Goal: Task Accomplishment & Management: Use online tool/utility

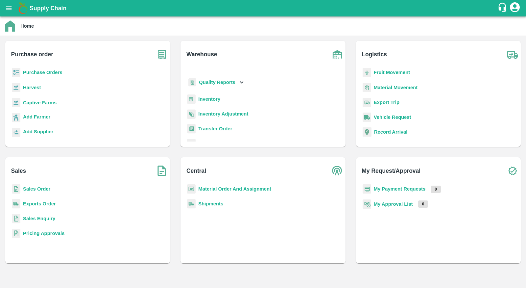
scroll to position [11, 0]
click at [227, 116] on b "Inventory Adjustment" at bounding box center [223, 115] width 50 height 5
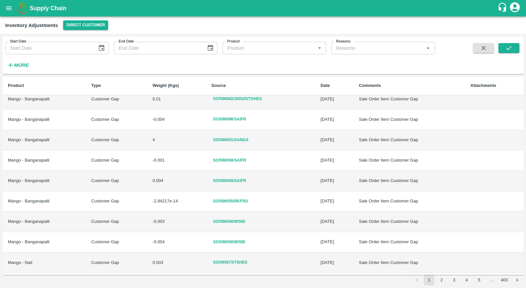
scroll to position [327, 0]
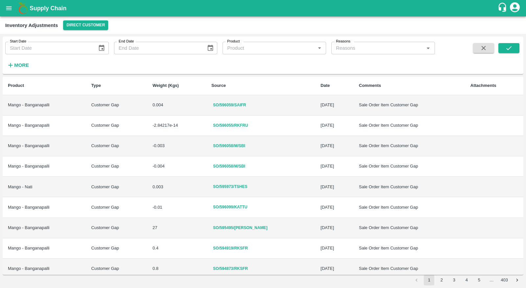
click at [438, 281] on button "2" at bounding box center [441, 279] width 11 height 11
click at [454, 279] on button "3" at bounding box center [454, 279] width 11 height 11
click at [467, 280] on button "4" at bounding box center [466, 279] width 11 height 11
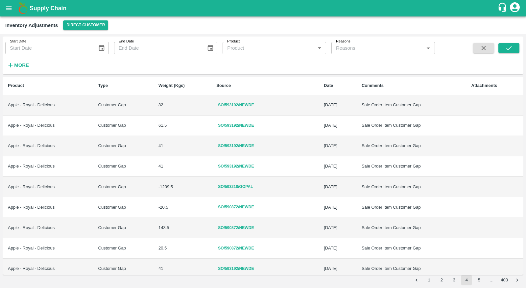
click at [478, 282] on button "5" at bounding box center [479, 279] width 11 height 11
click at [4, 3] on button "open drawer" at bounding box center [8, 8] width 15 height 15
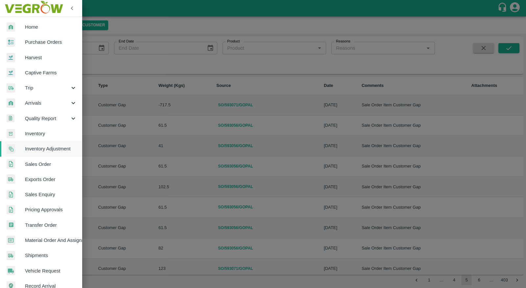
click at [19, 26] on div at bounding box center [16, 27] width 18 height 10
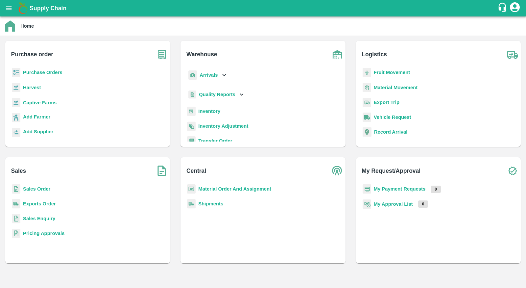
click at [221, 77] on icon at bounding box center [224, 74] width 7 height 7
click at [220, 103] on span "DC Arrivals" at bounding box center [217, 105] width 24 height 7
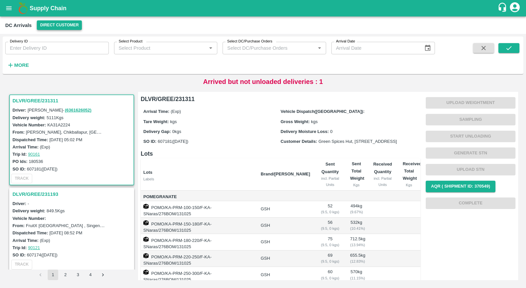
click at [53, 28] on button "Direct Customer" at bounding box center [59, 25] width 45 height 10
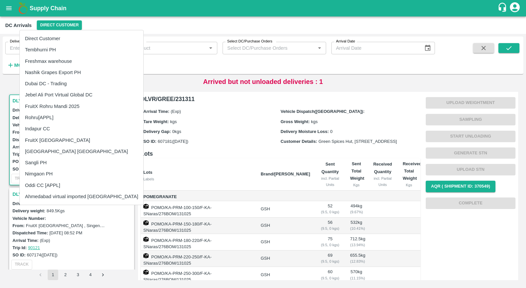
click at [65, 60] on li "Freshmax warehouse" at bounding box center [82, 61] width 124 height 11
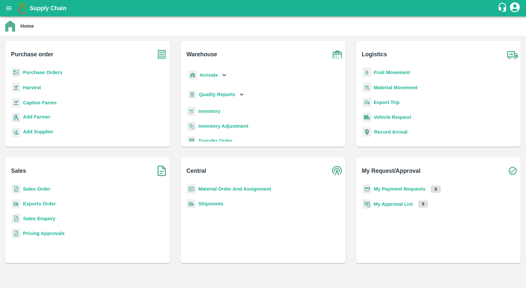
click at [43, 73] on b "Purchase Orders" at bounding box center [42, 72] width 39 height 5
click at [205, 114] on b "Inventory" at bounding box center [209, 110] width 22 height 5
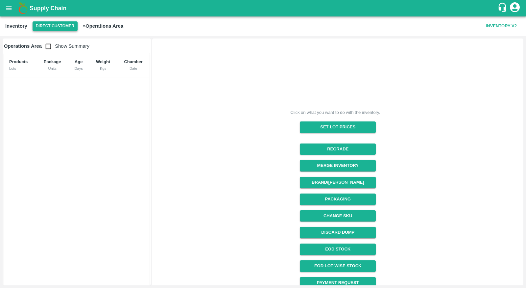
click at [68, 23] on button "Direct Customer" at bounding box center [55, 26] width 45 height 10
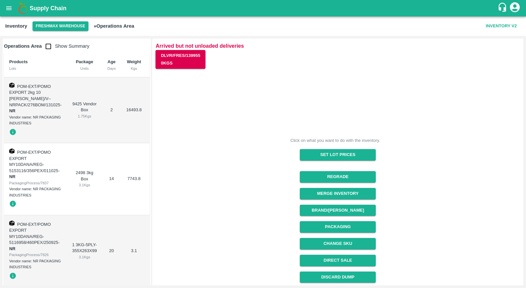
click at [52, 98] on span "POM-EXT/POMO EXPORT 2kg 10 [PERSON_NAME]/V--NRPACK/276BOM/131025" at bounding box center [34, 95] width 51 height 23
click at [14, 129] on icon "button" at bounding box center [13, 132] width 6 height 6
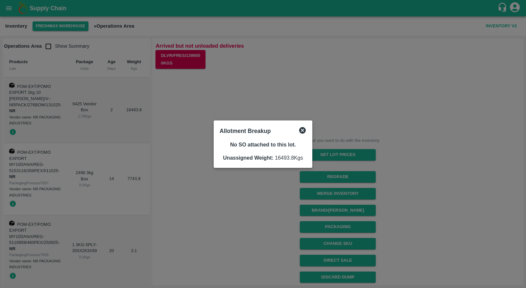
click at [32, 88] on div at bounding box center [263, 144] width 526 height 288
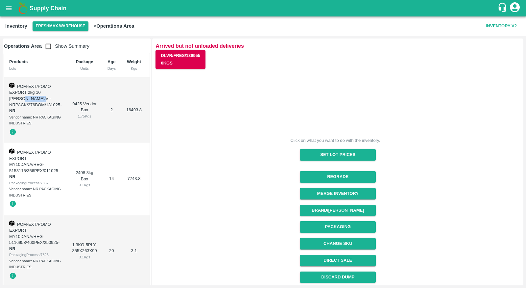
drag, startPoint x: 57, startPoint y: 92, endPoint x: 27, endPoint y: 100, distance: 31.2
click at [27, 100] on span "POM-EXT/POMO EXPORT 2kg 10 DANA/V--NRPACK/276BOM/131025" at bounding box center [34, 95] width 51 height 23
drag, startPoint x: 54, startPoint y: 94, endPoint x: 26, endPoint y: 96, distance: 28.1
click at [26, 96] on span "POM-EXT/POMO EXPORT 2kg 10 DANA/V--NRPACK/276BOM/131025" at bounding box center [34, 95] width 51 height 23
click at [13, 129] on icon "button" at bounding box center [13, 132] width 6 height 6
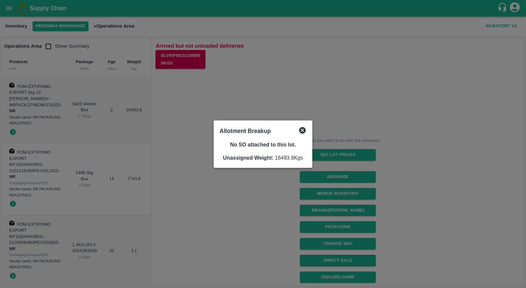
click at [49, 123] on div at bounding box center [263, 144] width 526 height 288
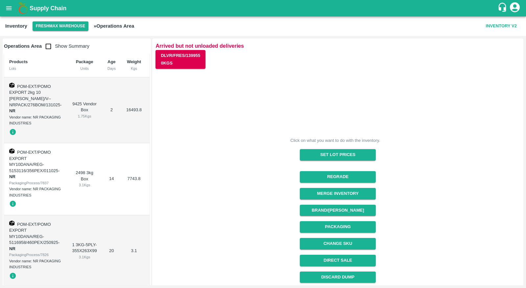
click at [17, 99] on span "POM-EXT/POMO EXPORT 2kg 10 DANA/V--NRPACK/276BOM/131025" at bounding box center [34, 95] width 51 height 23
copy span "NRPACK"
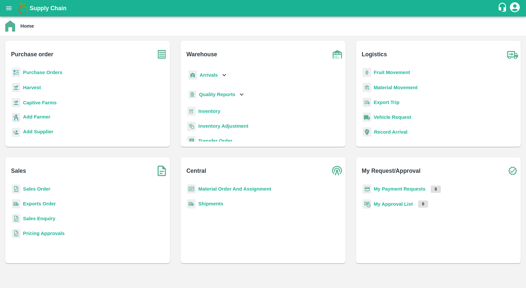
click at [50, 72] on b "Purchase Orders" at bounding box center [42, 72] width 39 height 5
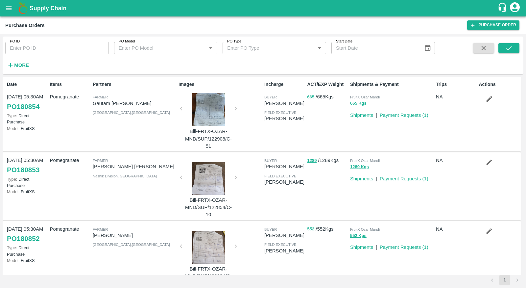
click at [27, 64] on strong "More" at bounding box center [21, 64] width 15 height 5
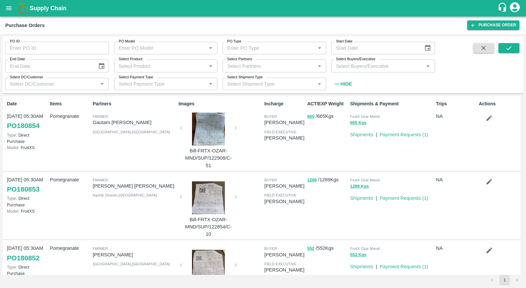
click at [277, 71] on div "Select Partners   *" at bounding box center [275, 65] width 104 height 12
paste input "NRPACK"
click at [235, 67] on input "Select Partners" at bounding box center [269, 65] width 89 height 9
type input "NR PACK"
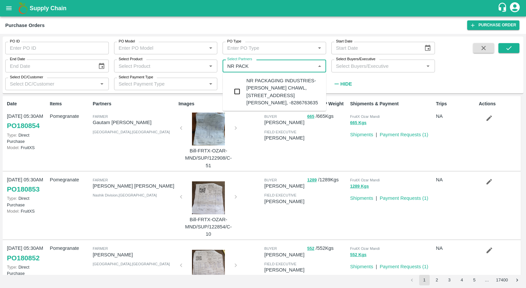
click at [267, 70] on input "Select Partners" at bounding box center [269, 65] width 89 height 9
click at [277, 99] on div "NR PACKAGING INDUSTRIES-PANCHASHIL CHAWL, ROOM NO 2/31, NEAR ARUN VARMA CLINIC,…" at bounding box center [284, 91] width 75 height 29
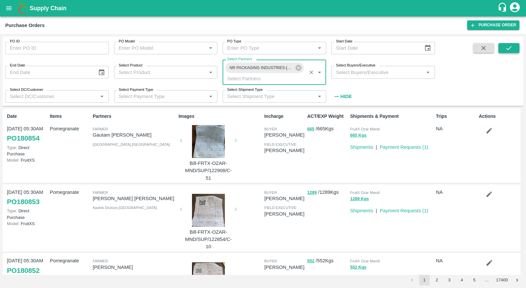
click at [512, 49] on button "submit" at bounding box center [508, 48] width 21 height 10
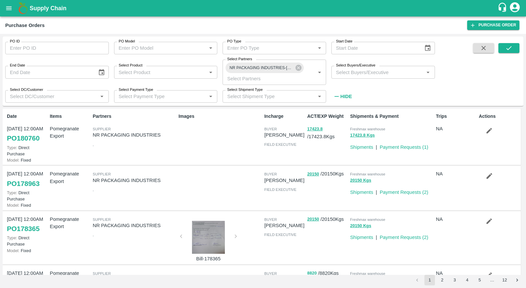
click at [15, 139] on link "PO 180760" at bounding box center [23, 138] width 33 height 12
click at [23, 139] on link "PO 180760" at bounding box center [23, 138] width 33 height 12
click at [3, 7] on button "open drawer" at bounding box center [8, 8] width 15 height 15
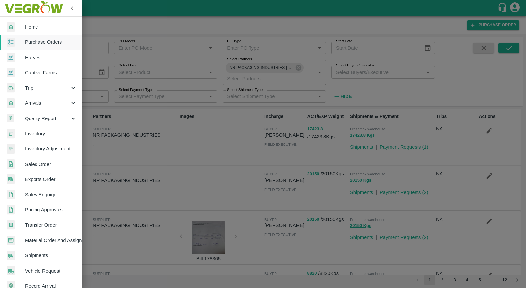
click at [26, 25] on span "Home" at bounding box center [51, 26] width 52 height 7
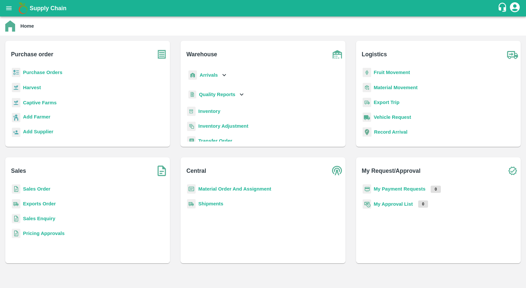
click at [212, 123] on b "Inventory Adjustment" at bounding box center [223, 125] width 50 height 5
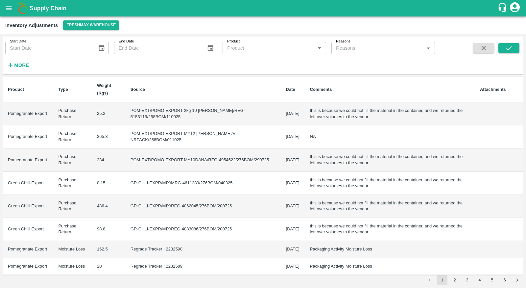
click at [343, 49] on input "Reasons" at bounding box center [377, 48] width 89 height 9
click at [286, 70] on div "Start Date Start Date End Date End Date Product Product   * Reasons Reasons   *…" at bounding box center [217, 53] width 435 height 34
click at [28, 68] on strong "More" at bounding box center [21, 64] width 15 height 5
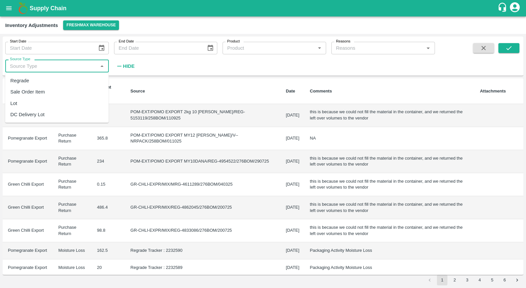
click at [48, 67] on input "Source Type" at bounding box center [51, 65] width 89 height 9
click at [390, 46] on input "Reasons" at bounding box center [377, 48] width 89 height 9
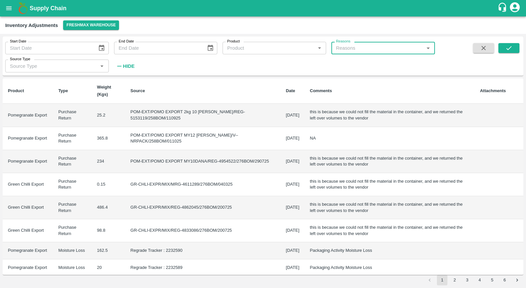
click at [388, 48] on input "Reasons" at bounding box center [377, 48] width 89 height 9
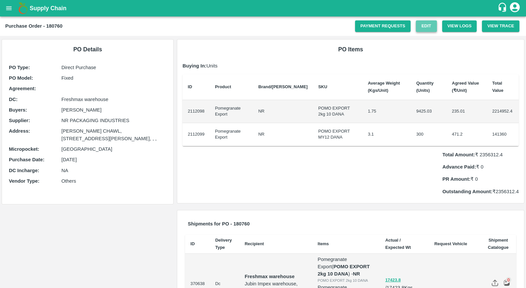
click at [423, 24] on link "Edit" at bounding box center [426, 26] width 21 height 12
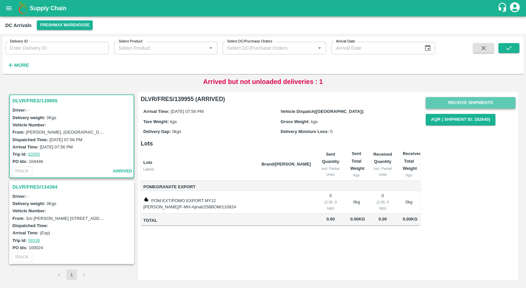
click at [463, 105] on button "Receive Shipments" at bounding box center [471, 103] width 90 height 12
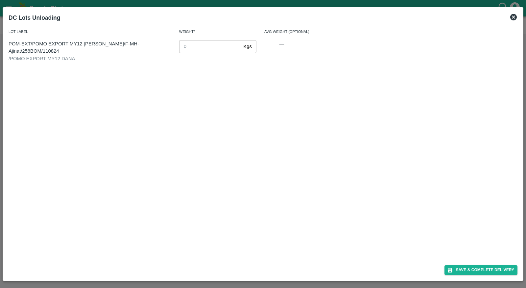
click at [513, 17] on icon at bounding box center [513, 17] width 8 height 8
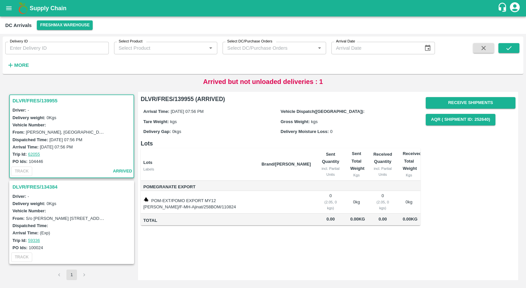
click at [29, 188] on h3 "DLVR/FRES/134384" at bounding box center [72, 186] width 120 height 9
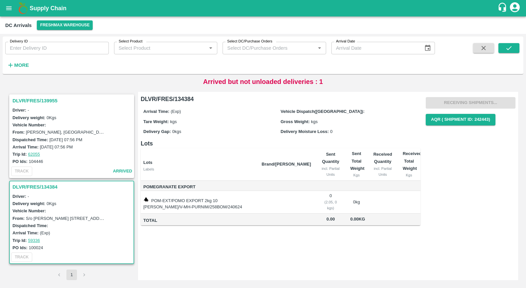
click at [9, 9] on icon "open drawer" at bounding box center [8, 8] width 7 height 7
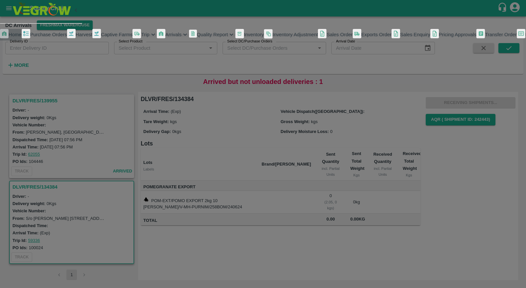
click at [9, 29] on div at bounding box center [4, 35] width 9 height 12
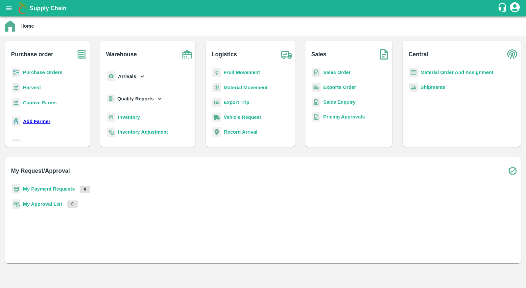
click at [190, 112] on div "Inventory" at bounding box center [148, 119] width 84 height 15
click at [140, 114] on b "Inventory" at bounding box center [129, 116] width 22 height 5
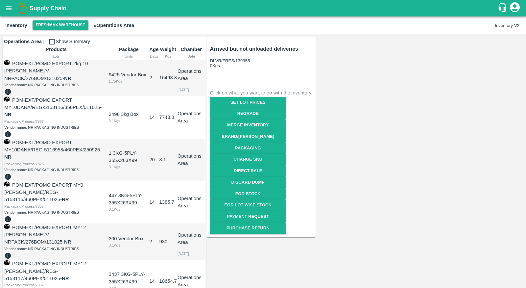
scroll to position [67, 0]
click at [286, 109] on button "Regrade" at bounding box center [248, 114] width 76 height 12
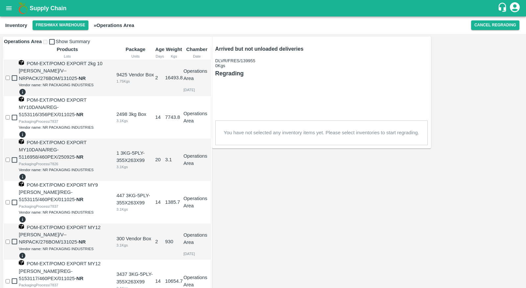
click at [2, 96] on div "Operations Area Show Summary Products Lots Package Units Age Days Weight Kgs Ch…" at bounding box center [263, 161] width 526 height 254
click at [10, 80] on input "checkbox" at bounding box center [8, 78] width 4 height 4
checkbox input "true"
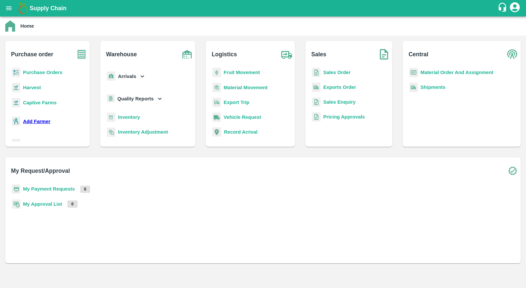
click at [140, 114] on b "Inventory" at bounding box center [129, 116] width 22 height 5
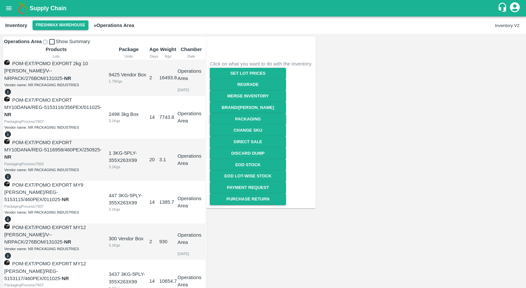
scroll to position [38, 0]
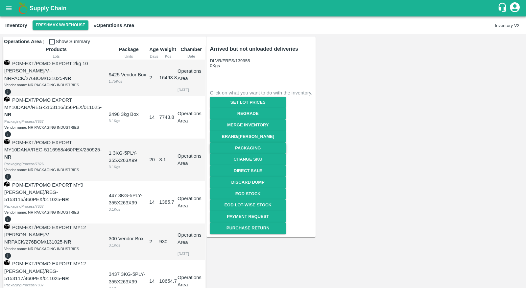
click at [286, 154] on button "Packaging" at bounding box center [248, 148] width 76 height 12
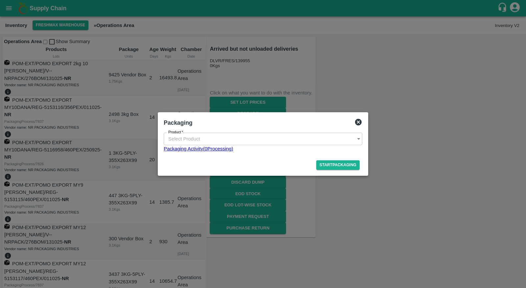
click at [227, 148] on link "Packaging Activity( 0 Processing)" at bounding box center [263, 148] width 199 height 7
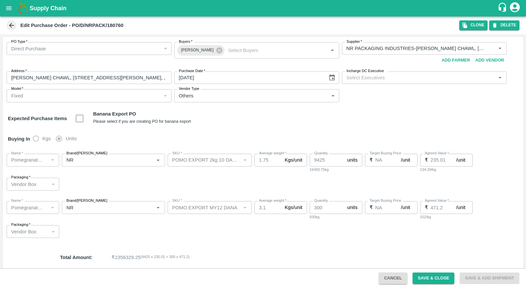
click at [31, 186] on p "Vendor Box" at bounding box center [23, 183] width 25 height 7
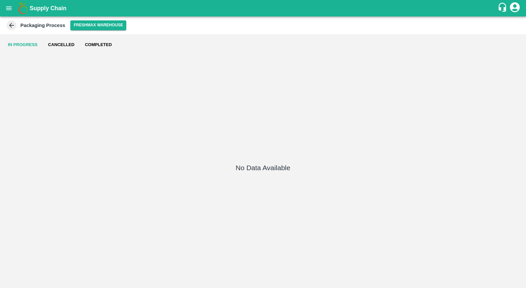
click at [94, 48] on button "Completed" at bounding box center [98, 45] width 37 height 16
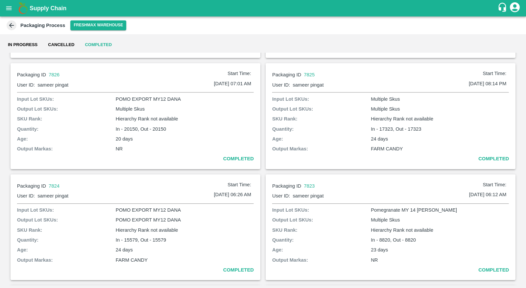
scroll to position [101, 0]
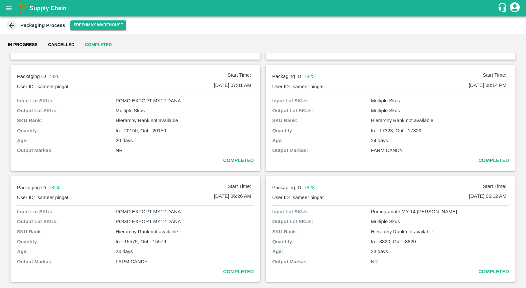
click at [243, 160] on b "COMPLETED" at bounding box center [238, 159] width 31 height 5
click at [58, 187] on p "7824" at bounding box center [138, 187] width 179 height 7
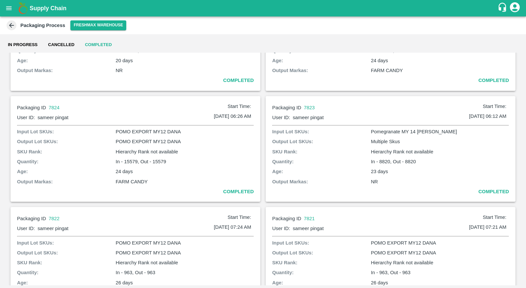
scroll to position [167, 0]
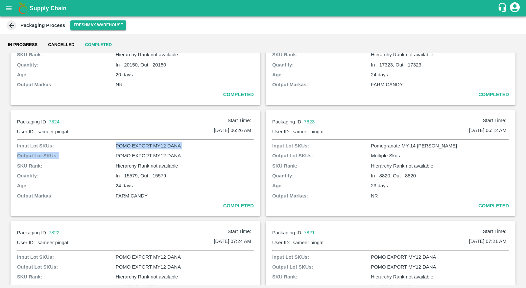
drag, startPoint x: 115, startPoint y: 143, endPoint x: 182, endPoint y: 150, distance: 67.1
click at [182, 150] on div "Input Lot SKUs: POMO EXPORT MY12 [PERSON_NAME] Output Lot SKUs: POMO EXPORT MY1…" at bounding box center [135, 175] width 237 height 67
drag, startPoint x: 123, startPoint y: 155, endPoint x: 184, endPoint y: 157, distance: 61.5
click at [184, 157] on p "POMO EXPORT MY12 DANA" at bounding box center [185, 155] width 138 height 7
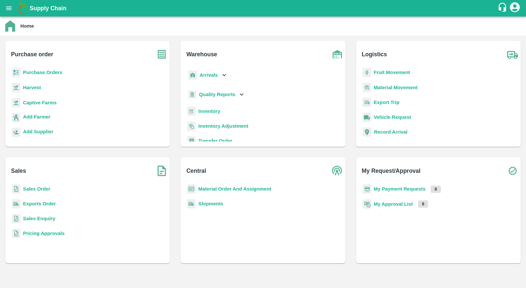
click at [54, 72] on b "Purchase Orders" at bounding box center [42, 72] width 39 height 5
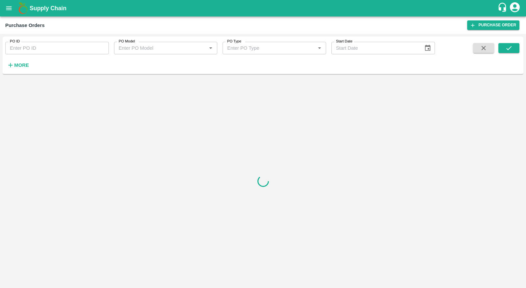
click at [52, 47] on input "PO ID" at bounding box center [57, 48] width 104 height 12
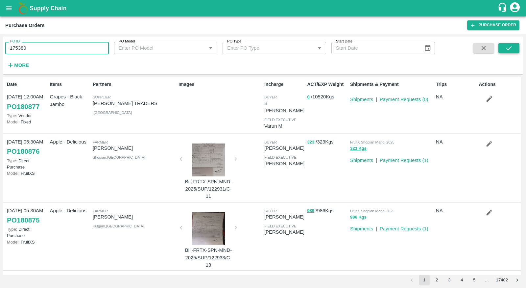
type input "175380"
click at [502, 46] on button "submit" at bounding box center [508, 48] width 21 height 10
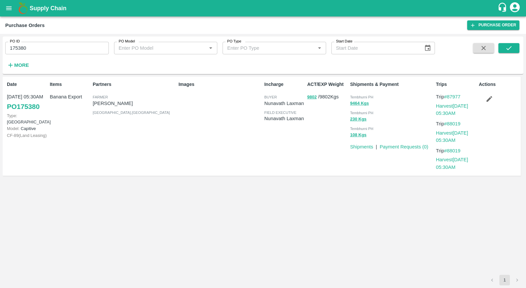
click at [25, 105] on link "PO 175380" at bounding box center [23, 107] width 33 height 12
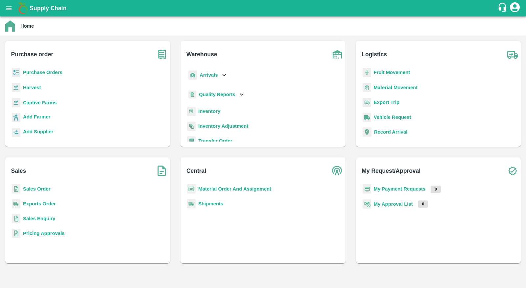
click at [214, 111] on b "Inventory" at bounding box center [209, 110] width 22 height 5
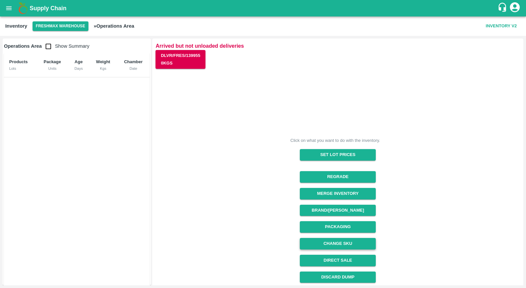
scroll to position [67, 0]
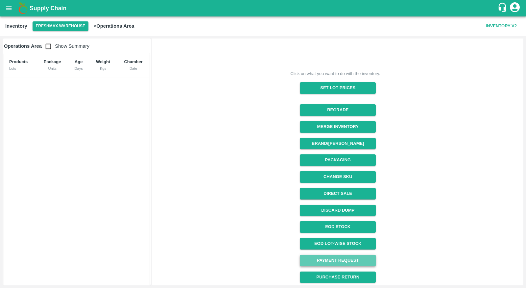
click at [346, 260] on link "Payment Request" at bounding box center [338, 260] width 76 height 12
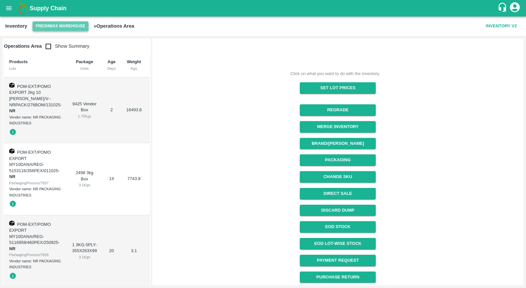
click at [73, 28] on button "Freshmax warehouse" at bounding box center [61, 26] width 56 height 10
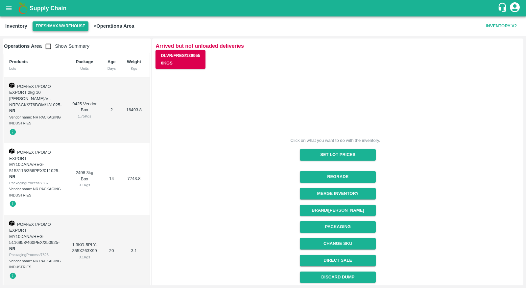
click at [61, 27] on button "Freshmax warehouse" at bounding box center [61, 26] width 56 height 10
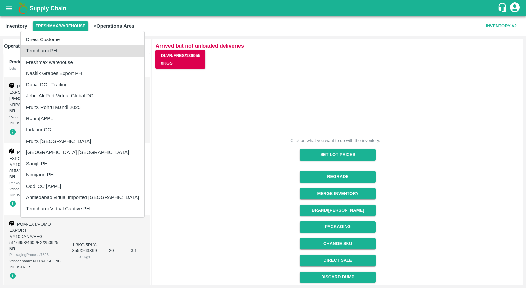
click at [72, 207] on li "Tembhurni Virtual Captive PH" at bounding box center [83, 208] width 124 height 11
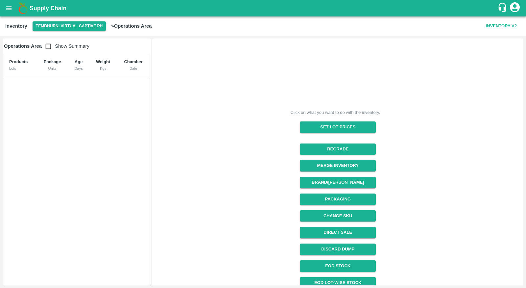
scroll to position [39, 0]
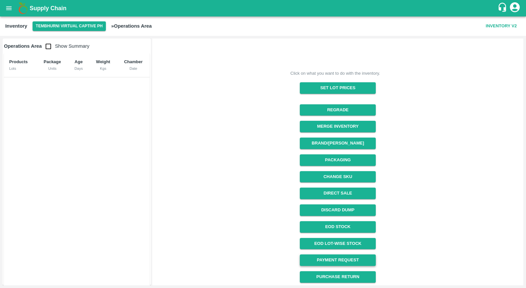
click at [348, 261] on link "Payment Request" at bounding box center [338, 260] width 76 height 12
